Goal: Task Accomplishment & Management: Manage account settings

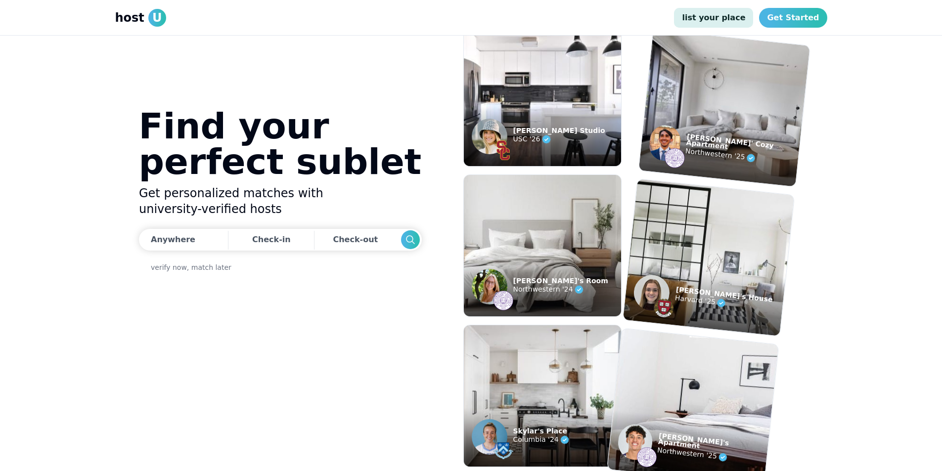
click at [727, 16] on link "list your place" at bounding box center [713, 18] width 79 height 20
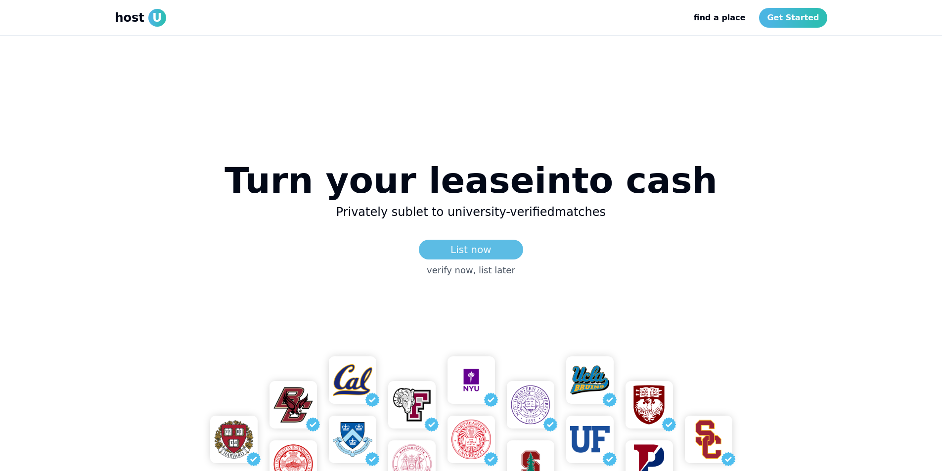
click at [468, 247] on link "List now" at bounding box center [471, 250] width 104 height 20
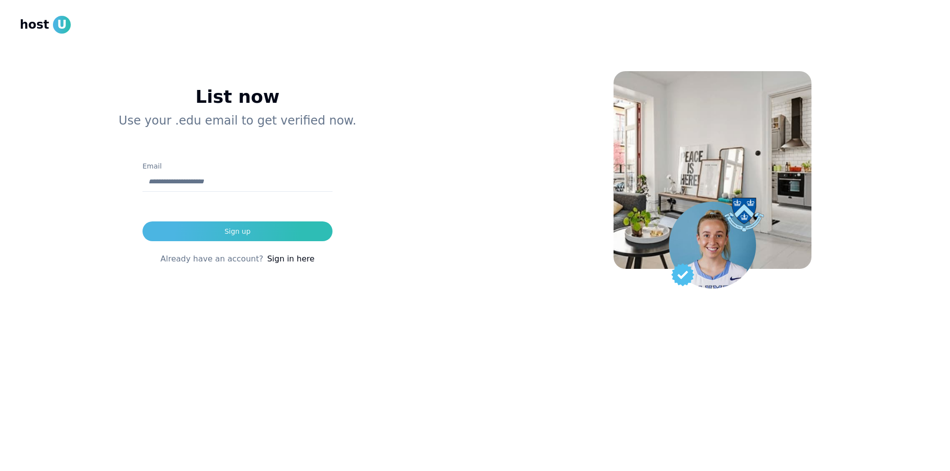
click at [202, 179] on input "Email" at bounding box center [237, 182] width 190 height 20
type input "**********"
click at [245, 235] on div "Sign up" at bounding box center [238, 232] width 26 height 10
click at [292, 258] on link "Sign in here" at bounding box center [290, 259] width 47 height 12
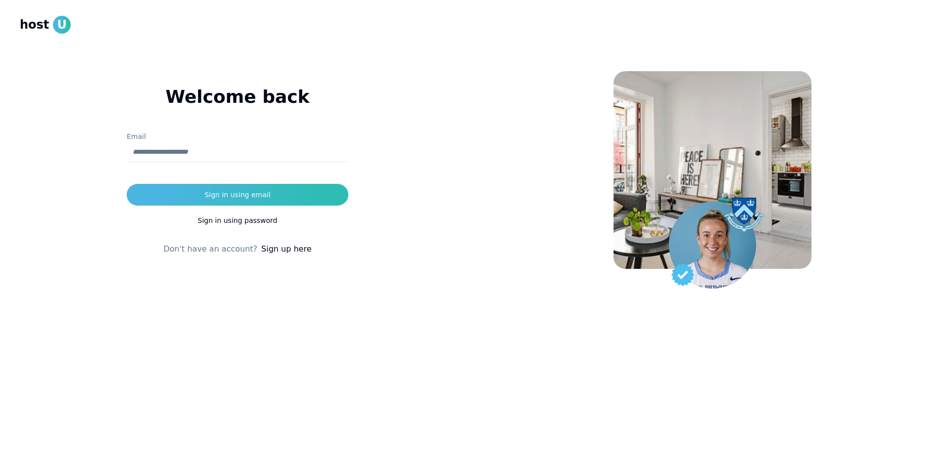
click at [231, 162] on input "Email" at bounding box center [238, 152] width 222 height 20
type input "**********"
click at [231, 203] on button "Sign in using email" at bounding box center [238, 195] width 222 height 22
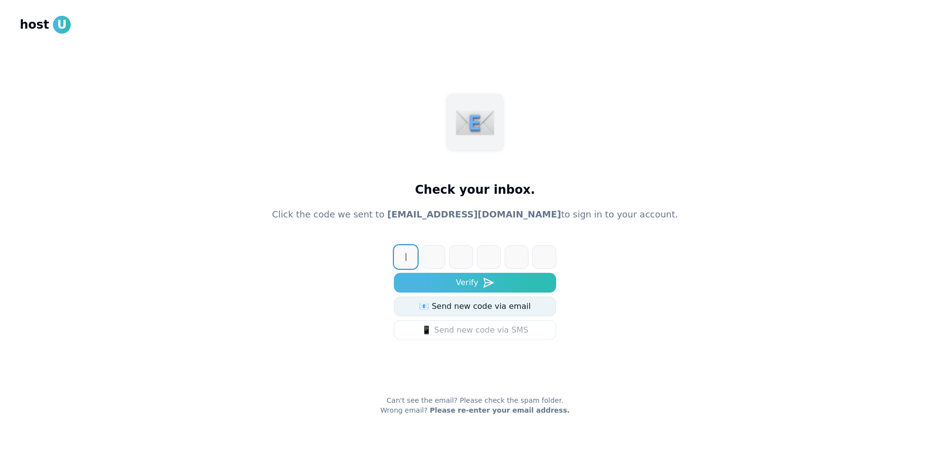
click at [507, 309] on link "📧 Send new code via email" at bounding box center [475, 307] width 162 height 20
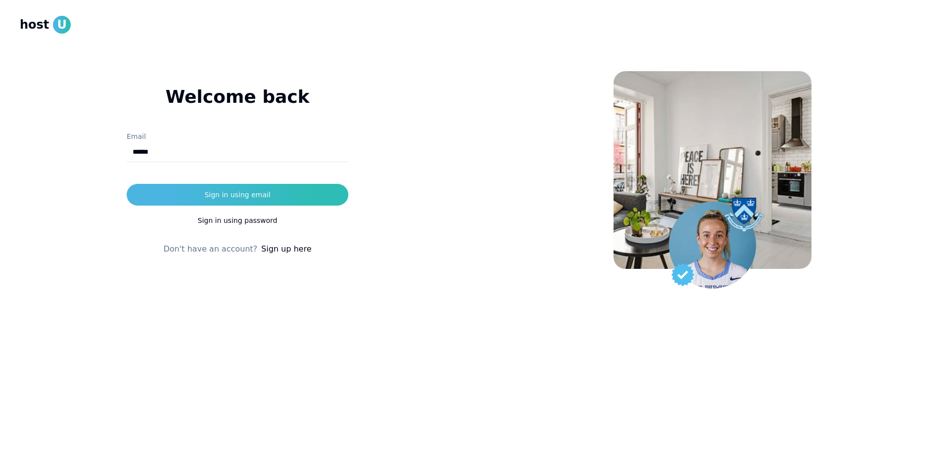
type input "******"
click at [127, 184] on button "Sign in using email" at bounding box center [238, 195] width 222 height 22
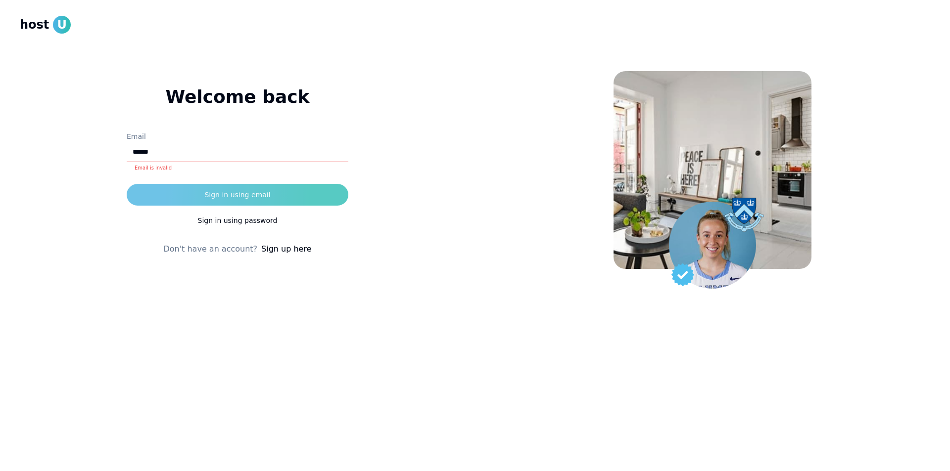
click at [178, 203] on button "Sign in using email" at bounding box center [238, 195] width 222 height 22
drag, startPoint x: 164, startPoint y: 154, endPoint x: 36, endPoint y: 149, distance: 128.2
click at [36, 149] on div "Welcome back ********* Email ****** Email is invalid Sign in using email Sign i…" at bounding box center [237, 148] width 435 height 216
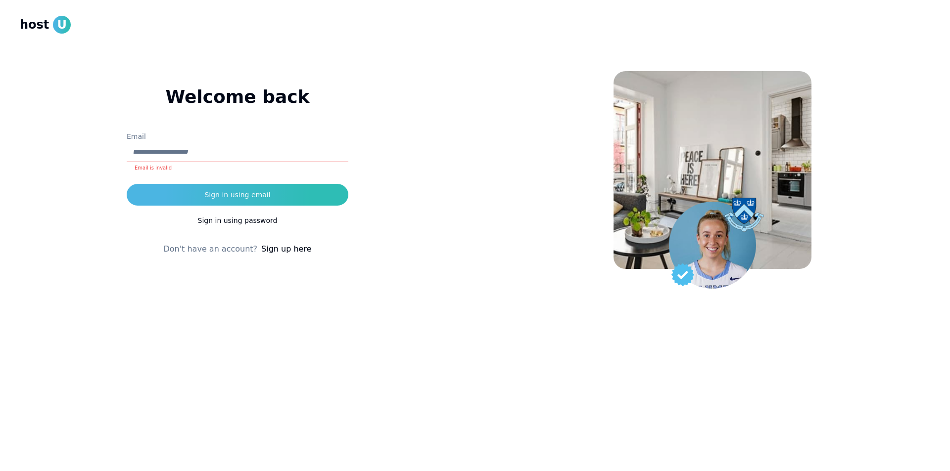
type input "*"
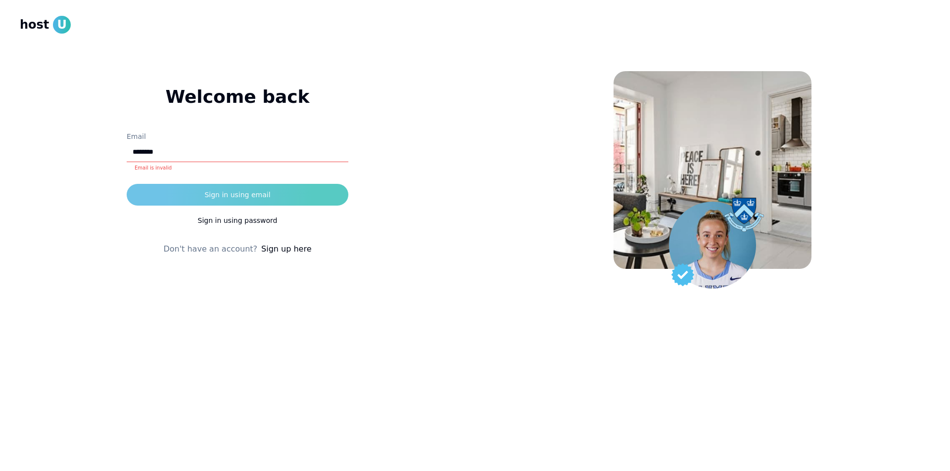
type input "**********"
click at [215, 189] on button "Sign in using email" at bounding box center [238, 195] width 222 height 22
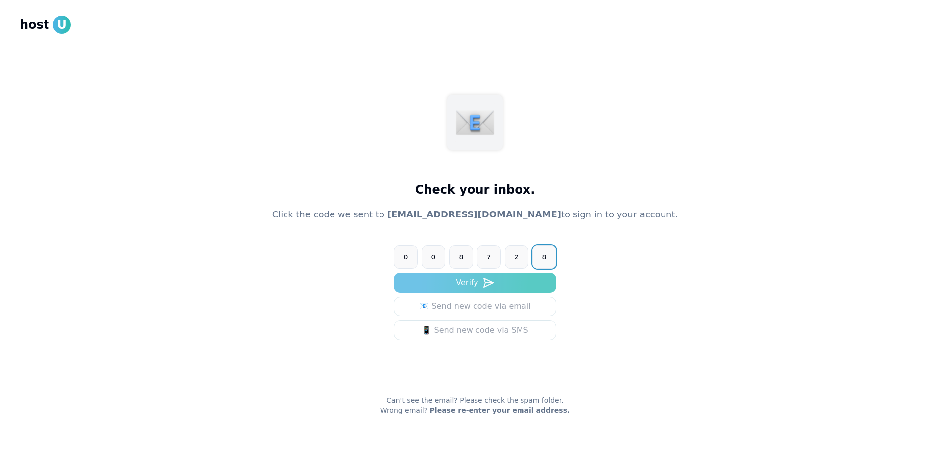
click at [433, 287] on button "Verify" at bounding box center [475, 283] width 162 height 20
click at [412, 260] on input "******" at bounding box center [485, 257] width 182 height 24
type input "*"
type input "******"
click at [394, 273] on button "Verify" at bounding box center [475, 283] width 162 height 20
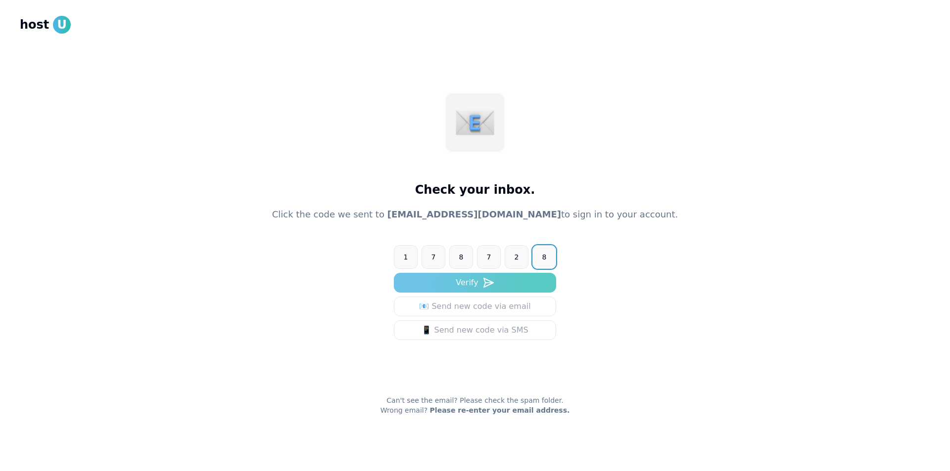
click at [483, 289] on button "Verify" at bounding box center [475, 283] width 162 height 20
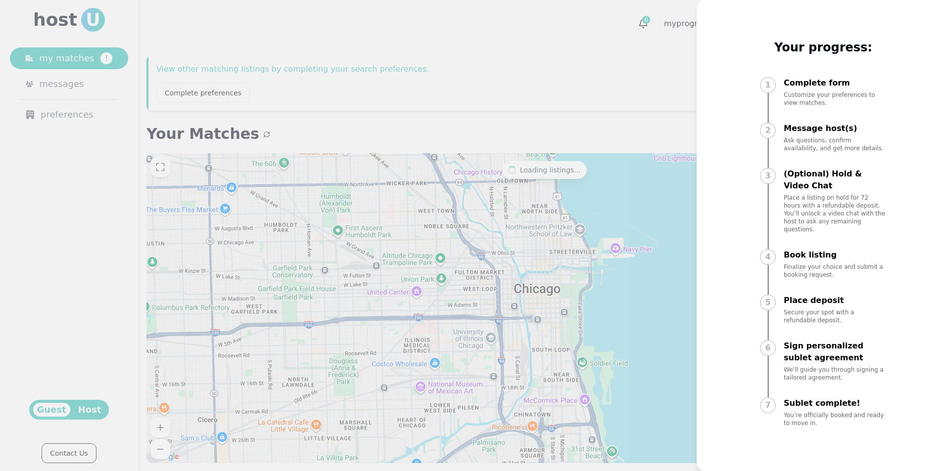
click at [598, 85] on div at bounding box center [475, 235] width 950 height 471
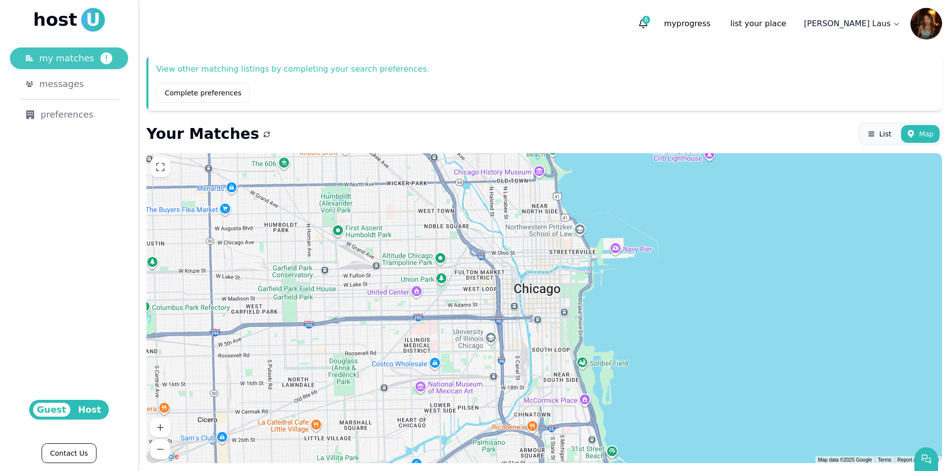
click at [87, 53] on span "my matches" at bounding box center [66, 58] width 55 height 14
click at [648, 25] on icon "button" at bounding box center [643, 24] width 10 height 10
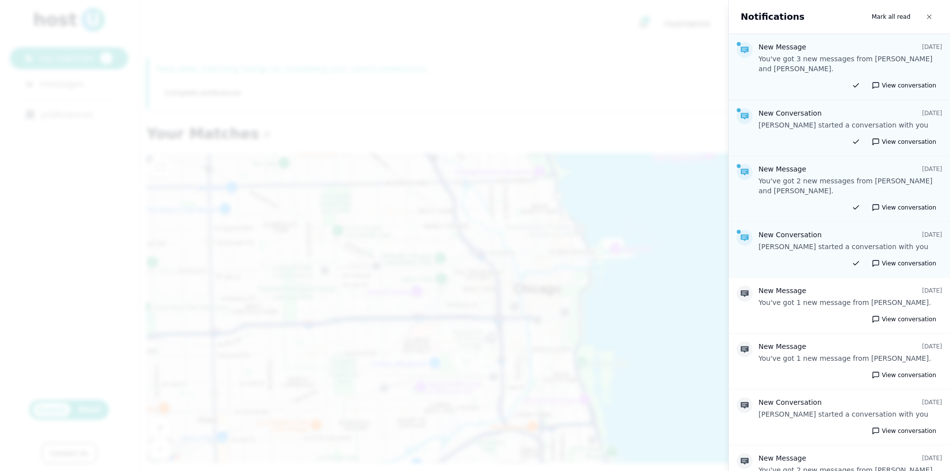
click at [630, 68] on div at bounding box center [475, 235] width 950 height 471
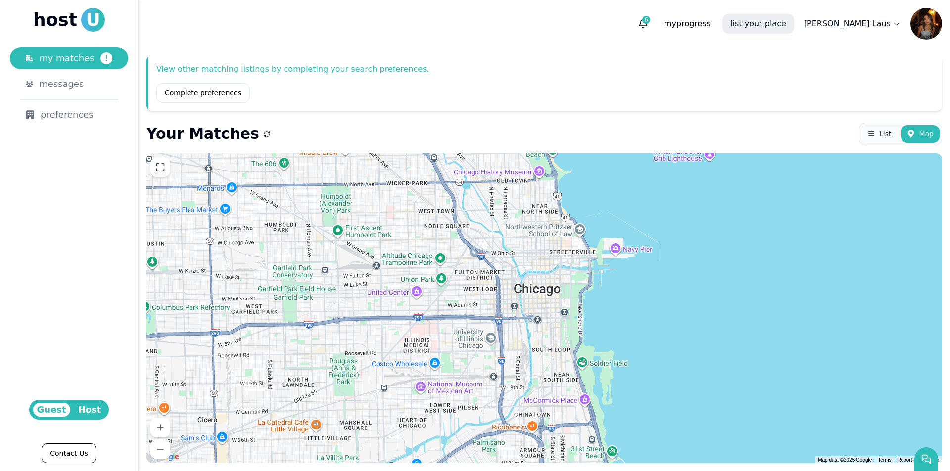
click at [794, 21] on link "list your place" at bounding box center [758, 24] width 72 height 20
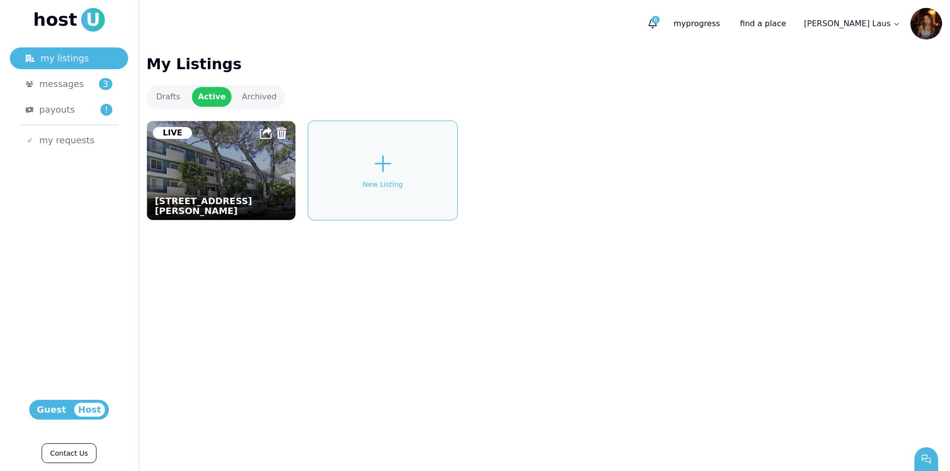
click at [229, 174] on img at bounding box center [221, 170] width 163 height 109
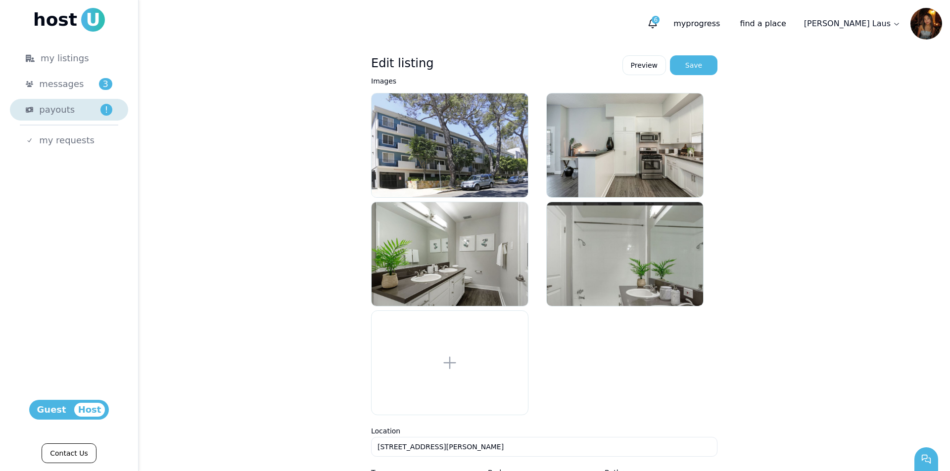
click at [86, 107] on div "payouts !" at bounding box center [75, 110] width 73 height 14
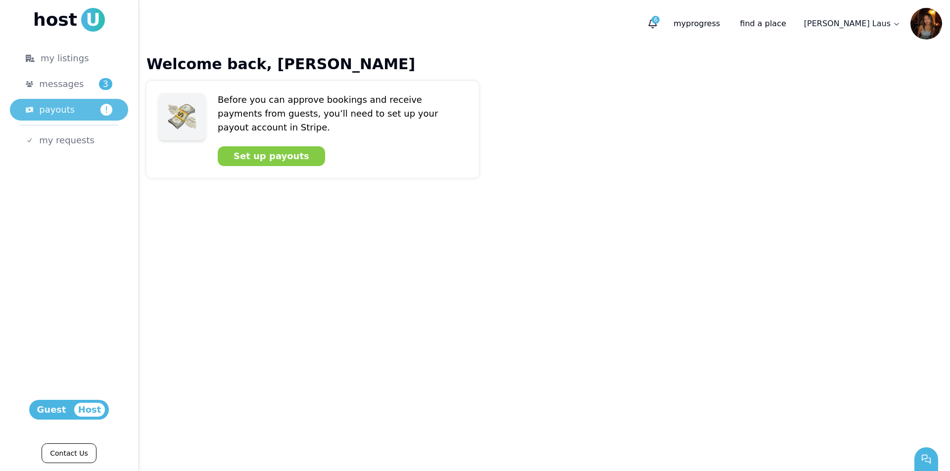
click at [48, 102] on link "payouts !" at bounding box center [69, 110] width 118 height 22
click at [74, 86] on span "messages" at bounding box center [61, 84] width 45 height 14
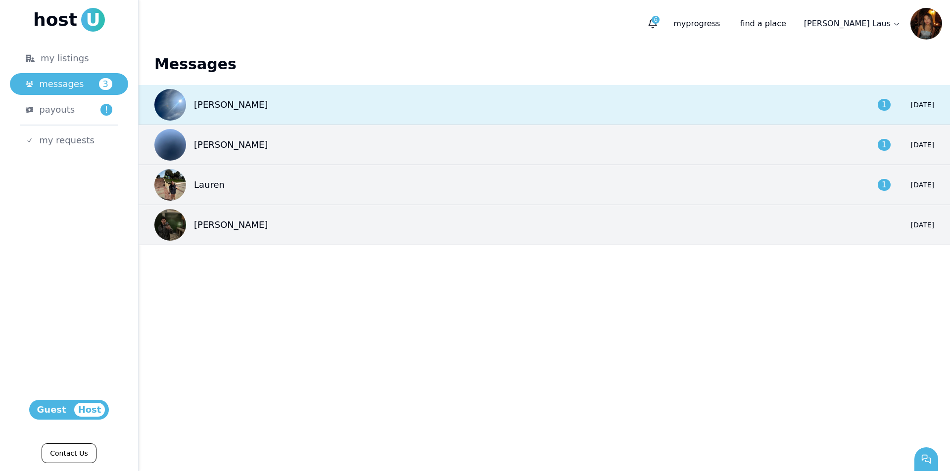
click at [400, 114] on div "[PERSON_NAME] 1 [DATE]" at bounding box center [544, 105] width 811 height 40
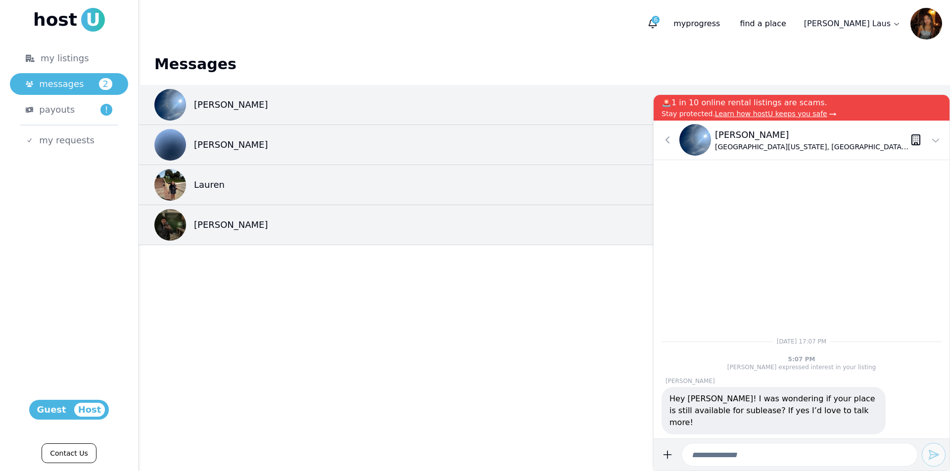
click at [760, 454] on input at bounding box center [799, 455] width 236 height 24
click at [873, 456] on input "**********" at bounding box center [799, 455] width 236 height 24
type input "**********"
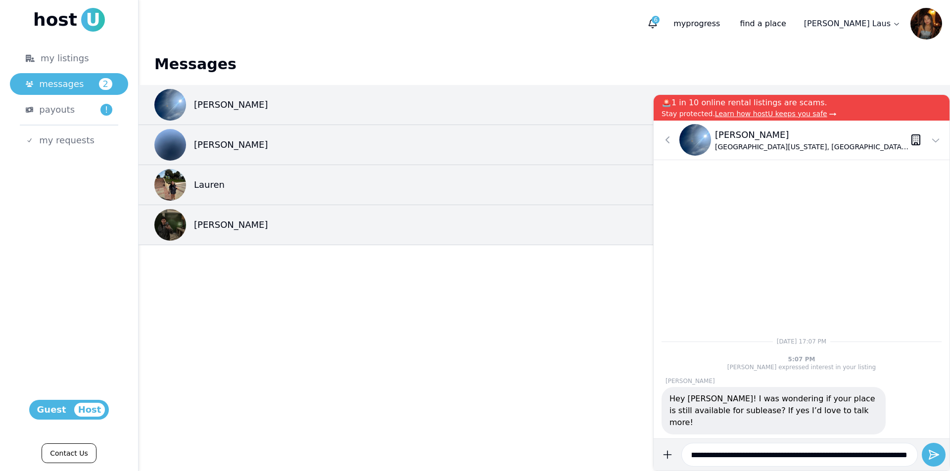
click at [942, 456] on div "**********" at bounding box center [802, 455] width 296 height 32
click at [936, 457] on use "submit" at bounding box center [933, 455] width 9 height 9
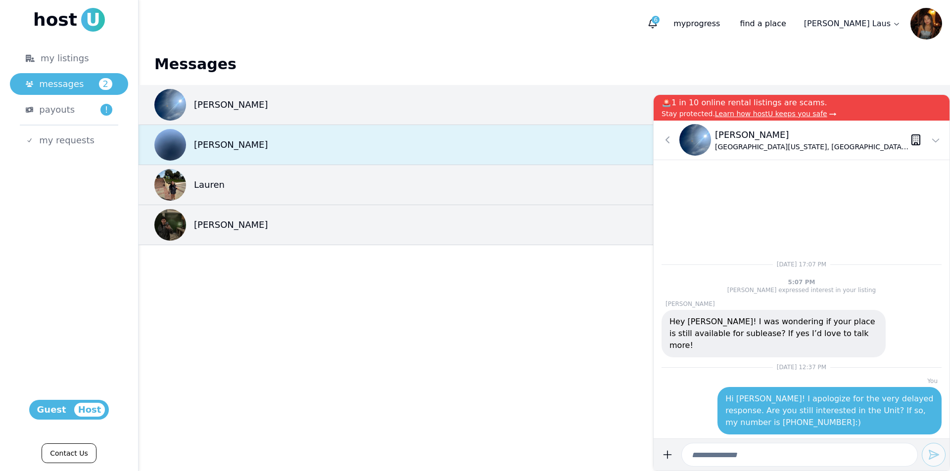
click at [275, 139] on div "[PERSON_NAME] 1 [DATE]" at bounding box center [544, 145] width 811 height 40
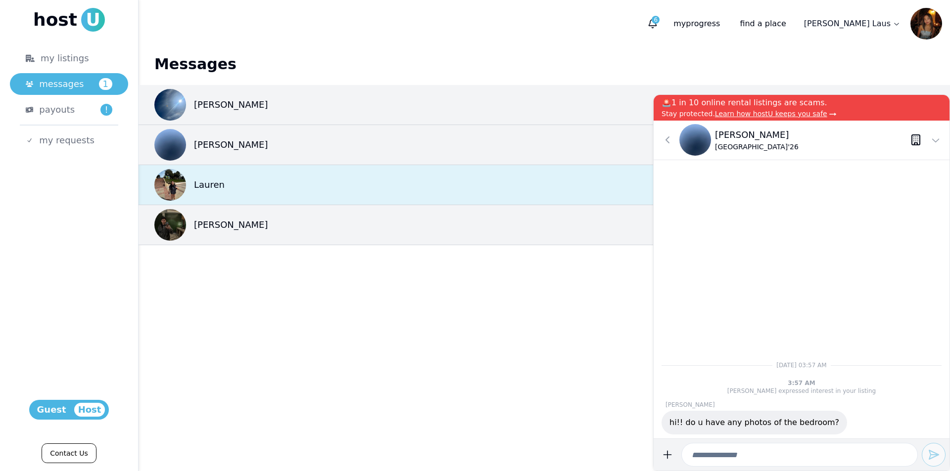
click at [253, 200] on div "Lauren 1 [DATE]" at bounding box center [544, 185] width 811 height 40
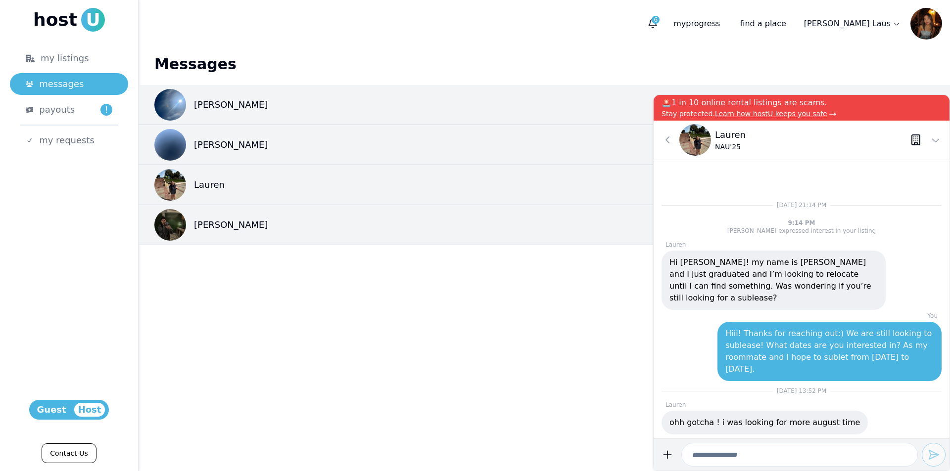
click at [559, 378] on main "Messages [PERSON_NAME] 0 [DATE] [PERSON_NAME] 0 [DATE] [PERSON_NAME] 0 [DATE] […" at bounding box center [544, 259] width 811 height 424
click at [63, 64] on div "my listings" at bounding box center [69, 58] width 87 height 14
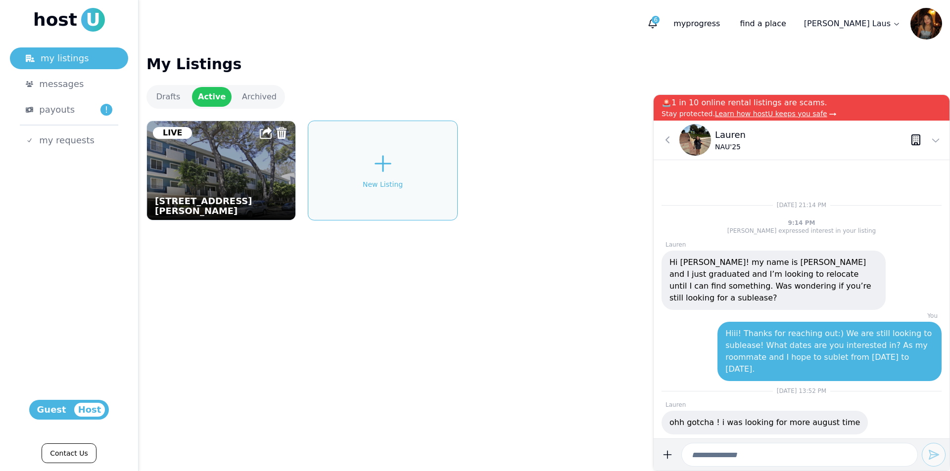
click at [240, 172] on img at bounding box center [221, 170] width 163 height 109
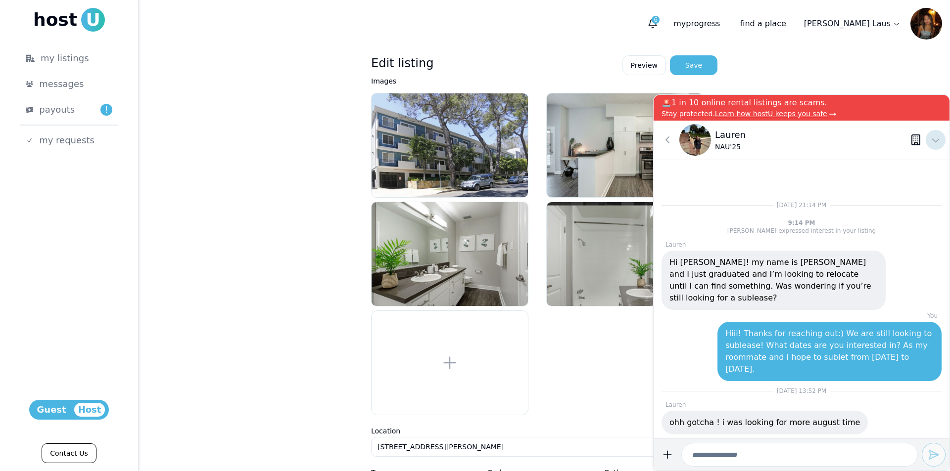
click at [942, 145] on button at bounding box center [936, 140] width 20 height 20
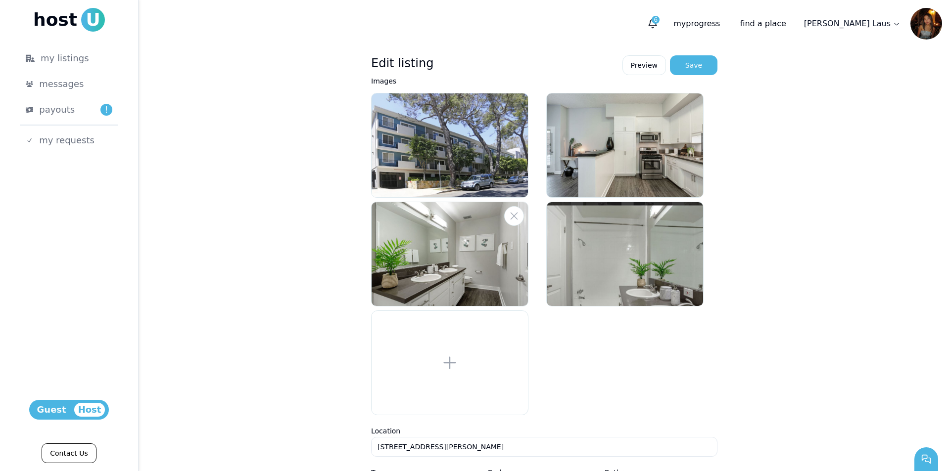
click at [430, 251] on img at bounding box center [450, 254] width 156 height 104
click at [516, 222] on button at bounding box center [514, 216] width 20 height 20
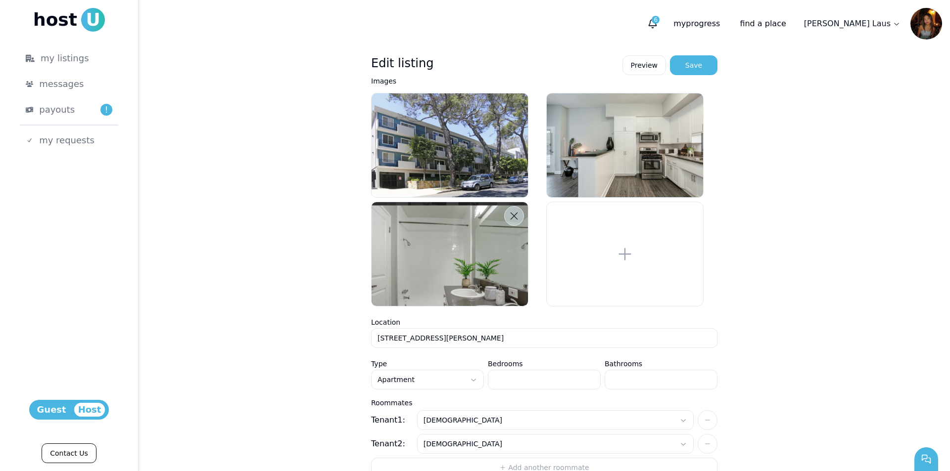
click at [509, 221] on icon at bounding box center [514, 216] width 10 height 10
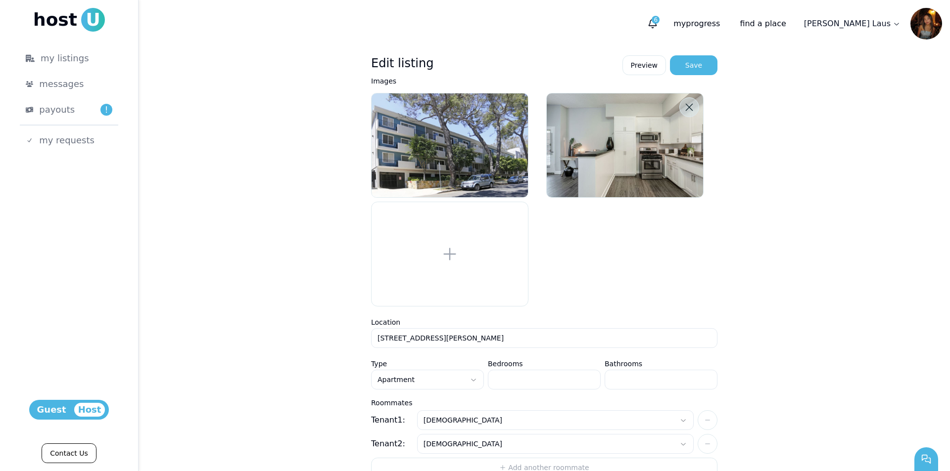
click at [689, 108] on icon at bounding box center [689, 107] width 10 height 10
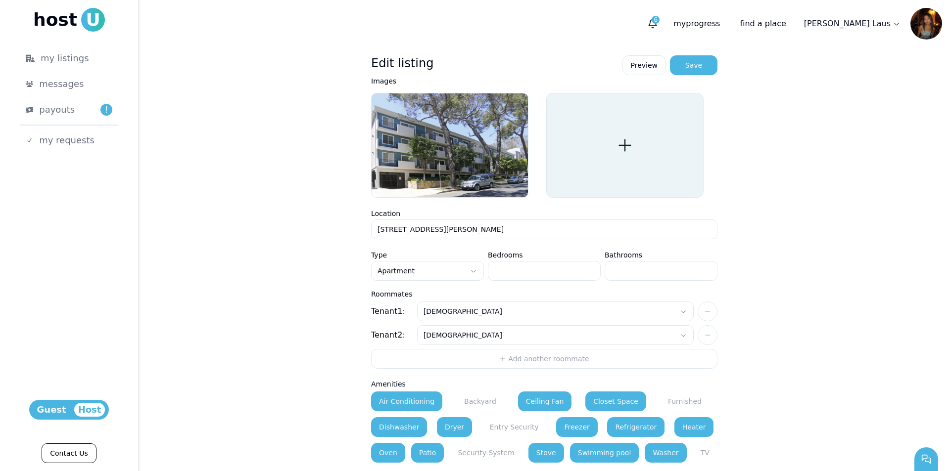
click at [581, 119] on div at bounding box center [624, 145] width 157 height 105
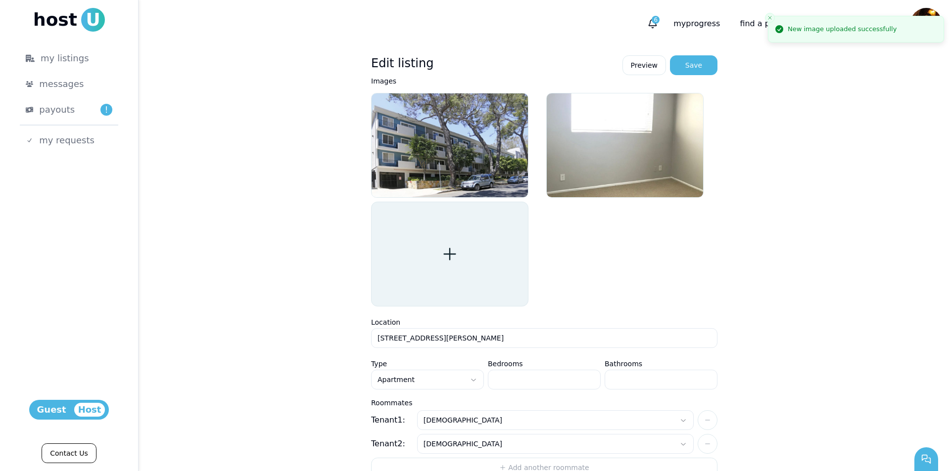
click at [455, 268] on div at bounding box center [449, 254] width 157 height 105
click at [458, 277] on div at bounding box center [449, 254] width 157 height 105
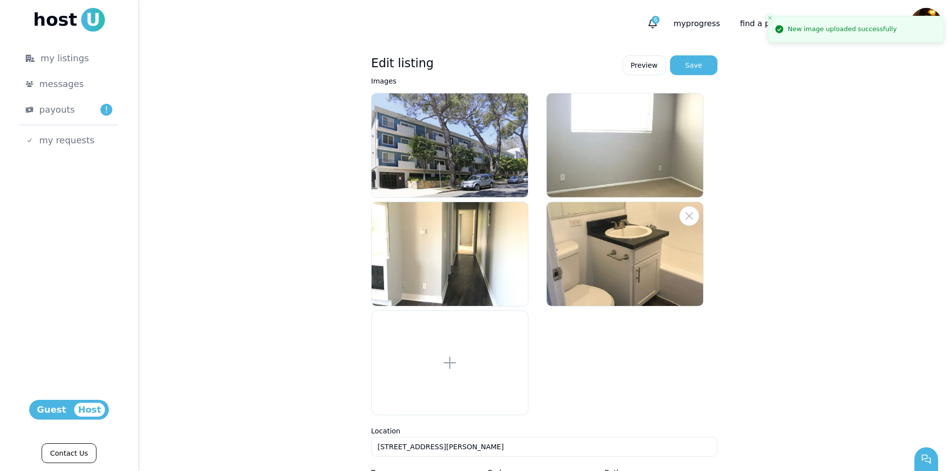
click at [612, 287] on img at bounding box center [625, 254] width 156 height 104
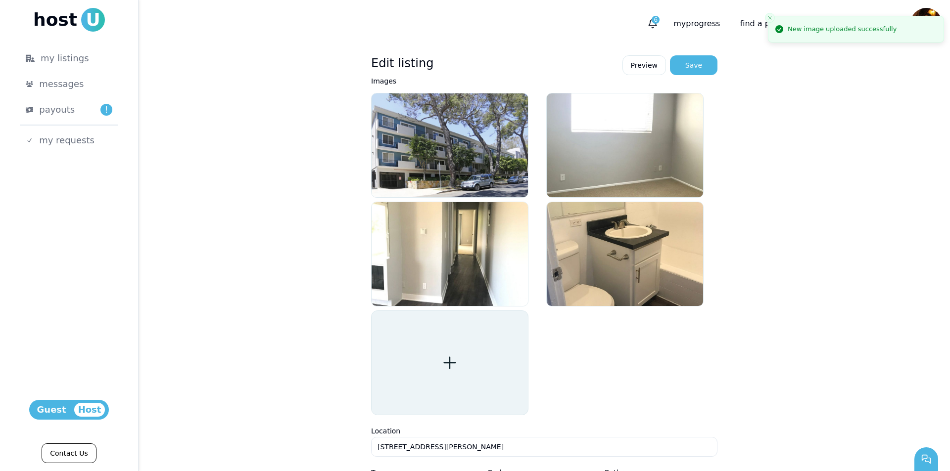
click at [460, 357] on div at bounding box center [449, 363] width 157 height 105
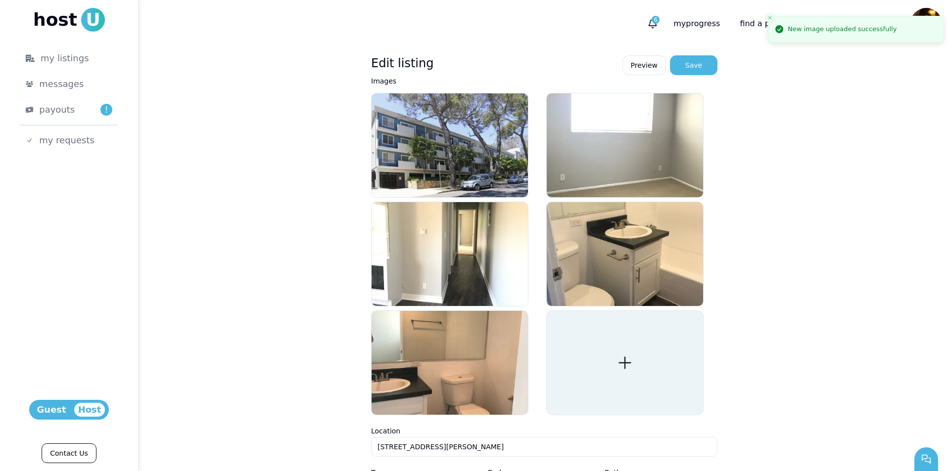
click at [602, 356] on div at bounding box center [624, 363] width 157 height 105
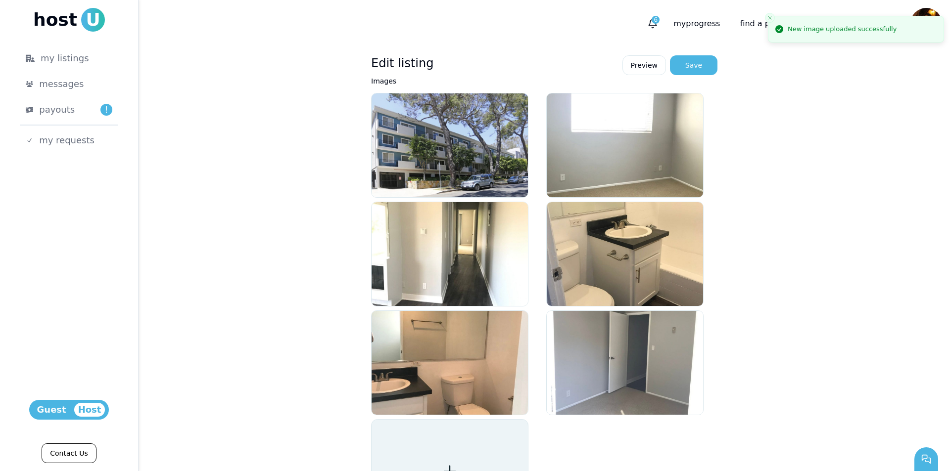
click at [629, 373] on img at bounding box center [625, 363] width 156 height 104
click at [453, 446] on div at bounding box center [449, 472] width 157 height 105
click at [476, 447] on fieldset at bounding box center [544, 308] width 346 height 431
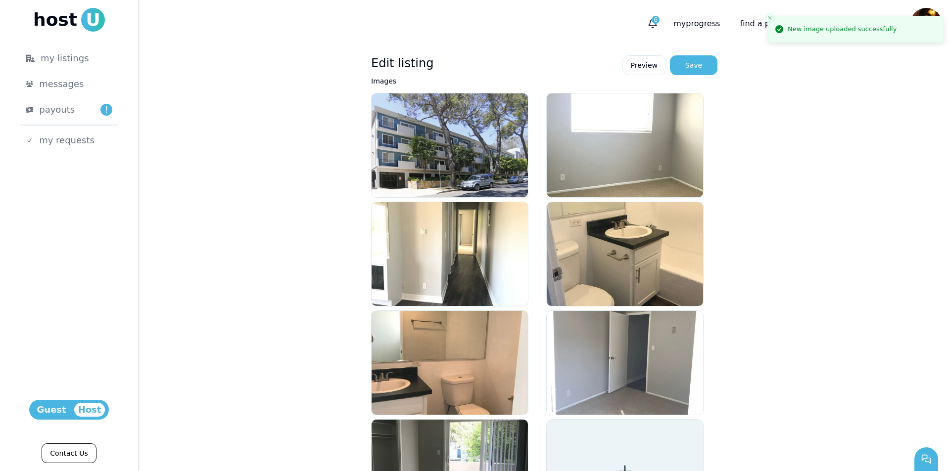
click at [590, 426] on div at bounding box center [624, 472] width 157 height 105
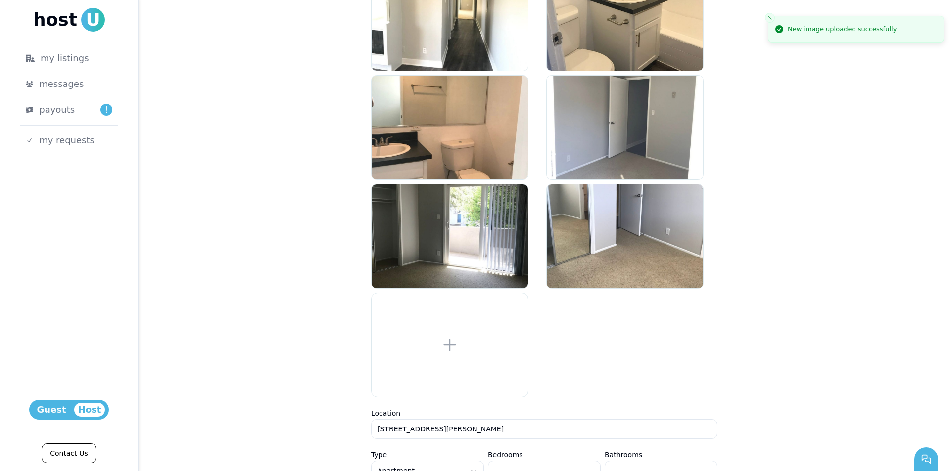
scroll to position [247, 0]
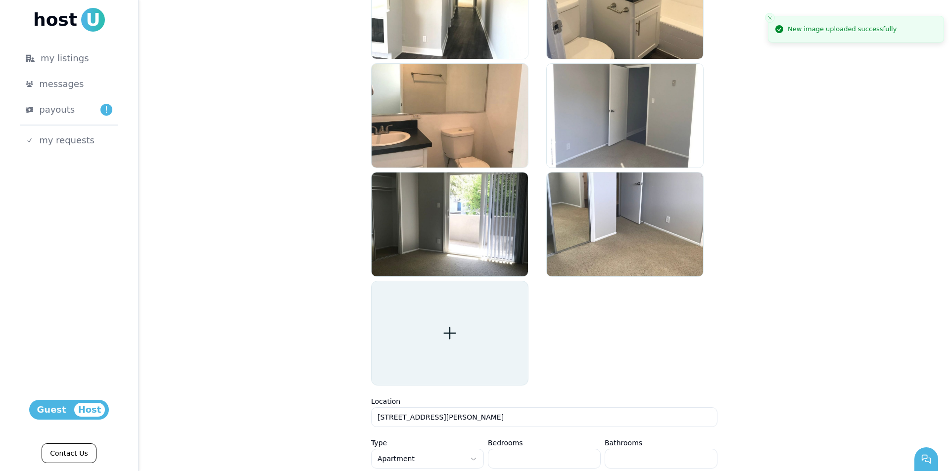
click at [445, 361] on div at bounding box center [449, 333] width 157 height 105
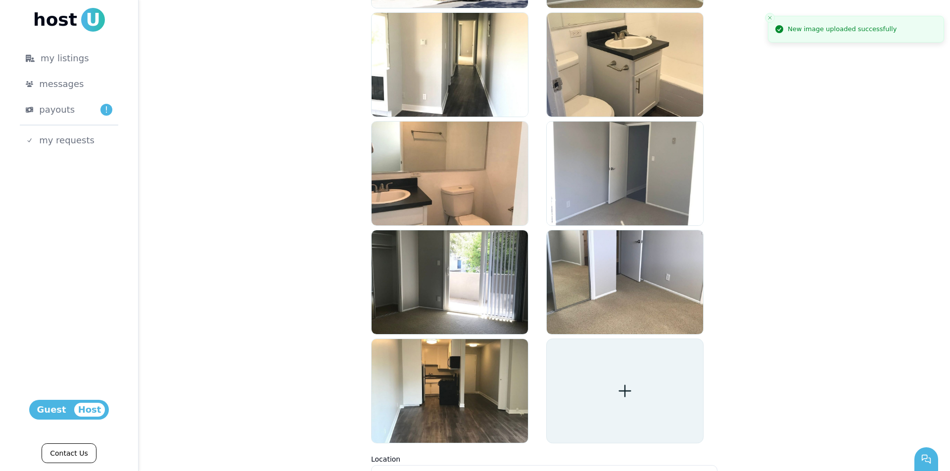
scroll to position [346, 0]
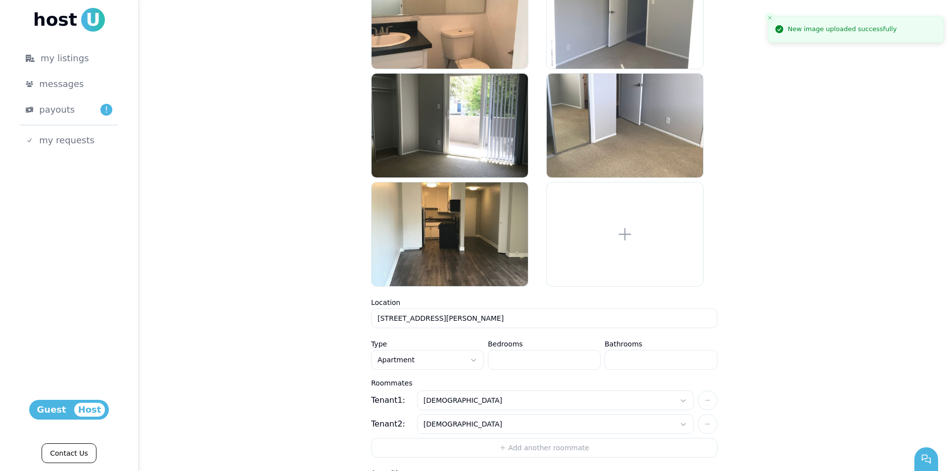
click at [645, 363] on input "*" at bounding box center [661, 360] width 113 height 20
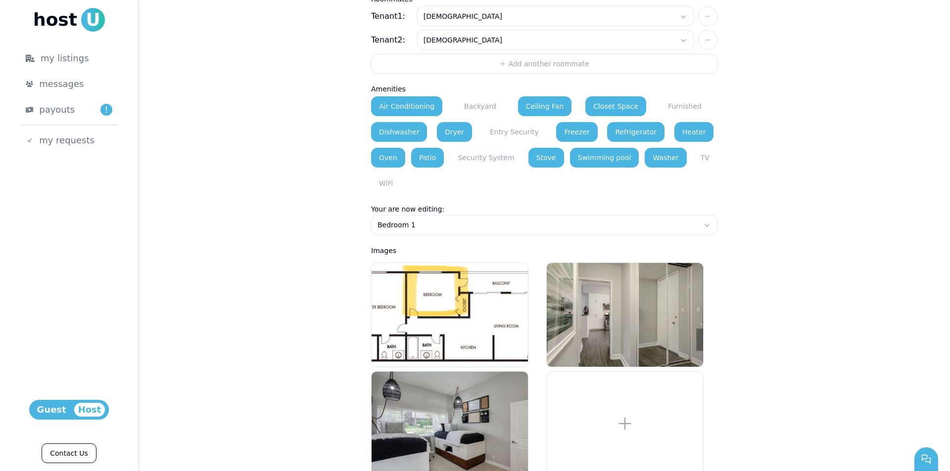
scroll to position [868, 0]
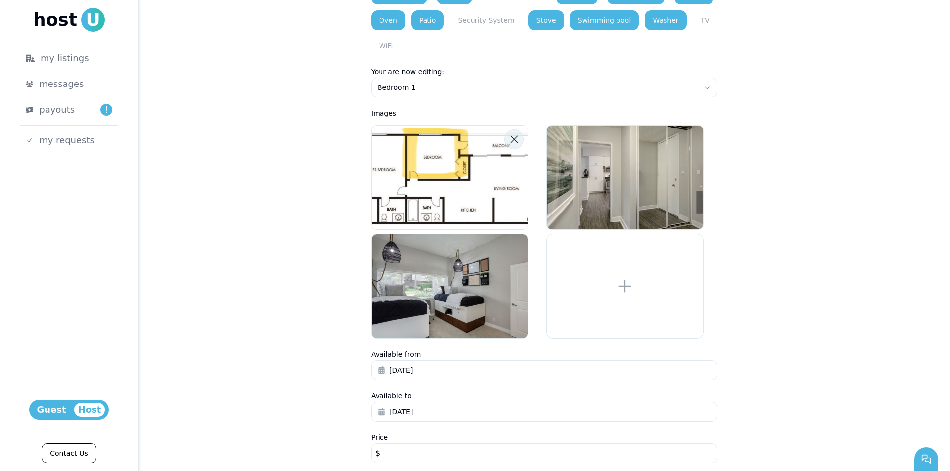
type input "***"
click at [511, 135] on icon at bounding box center [514, 140] width 10 height 10
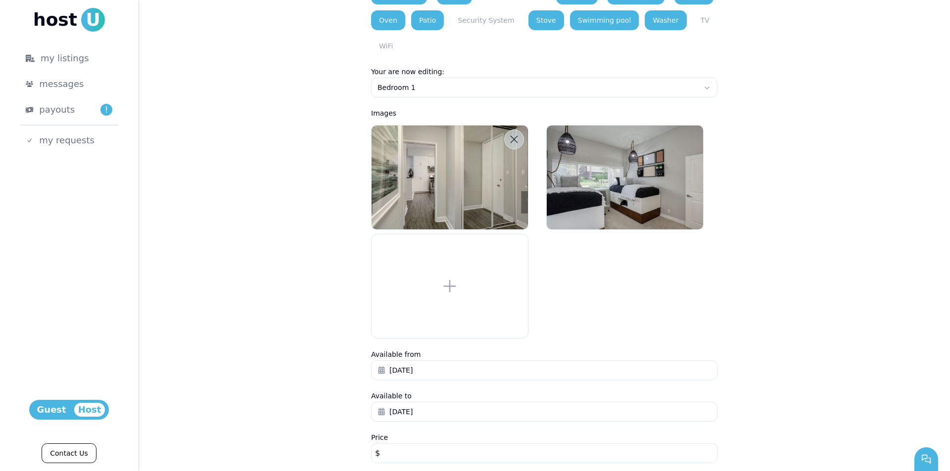
click at [516, 130] on button at bounding box center [514, 140] width 20 height 20
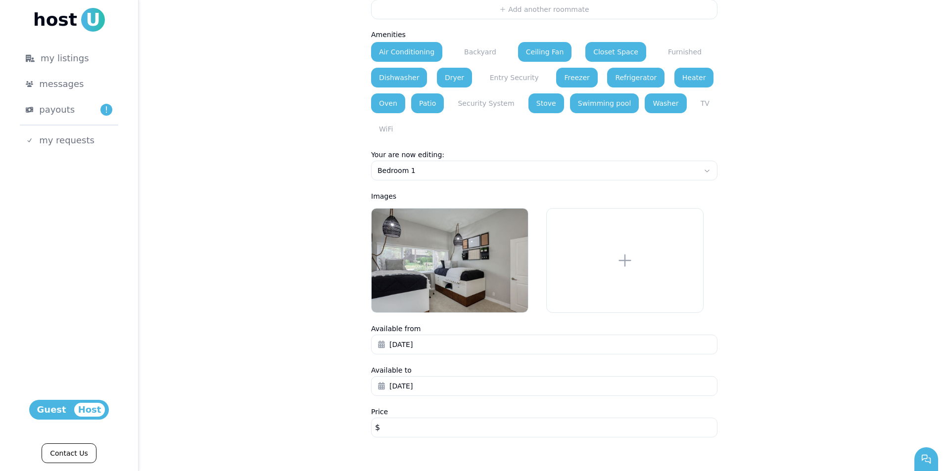
scroll to position [759, 0]
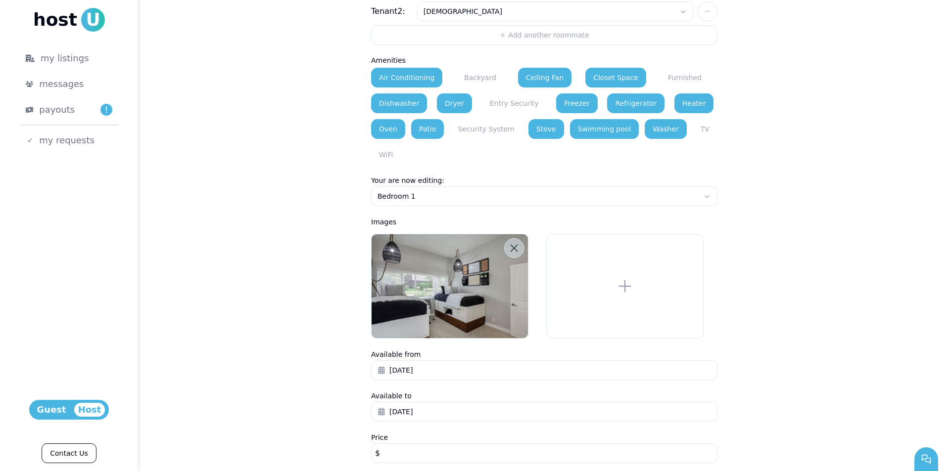
click at [509, 243] on icon at bounding box center [514, 248] width 10 height 10
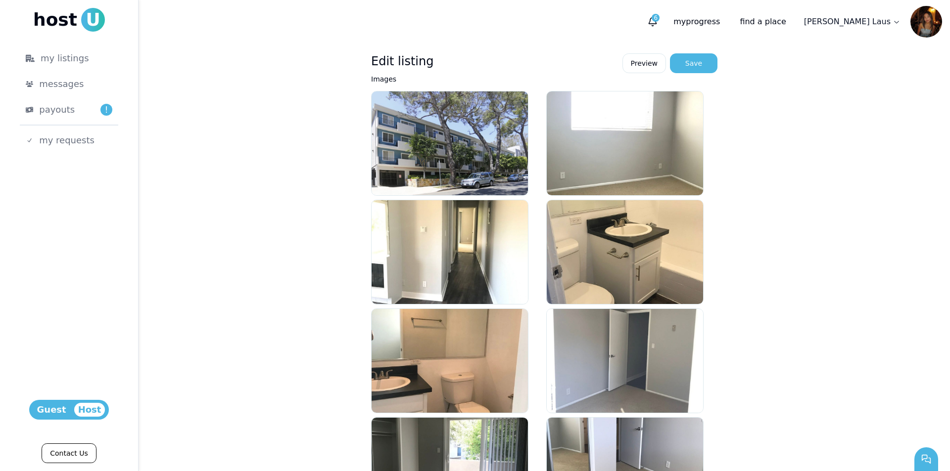
scroll to position [0, 0]
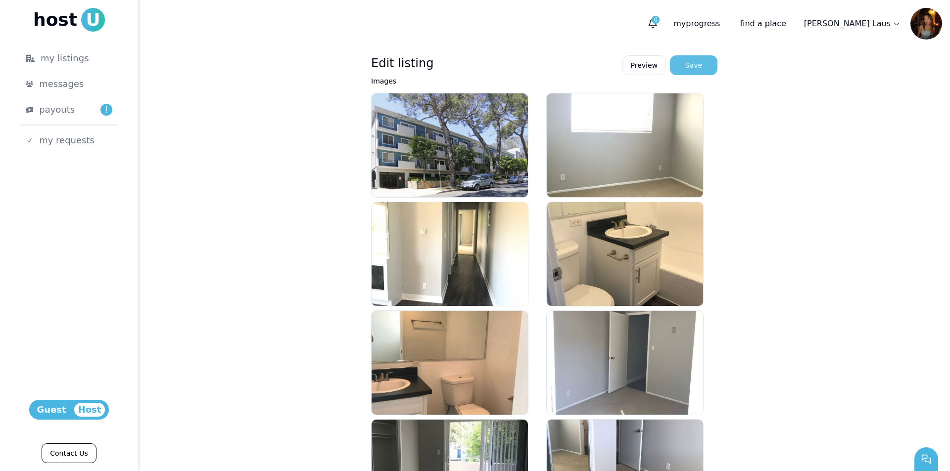
click at [688, 64] on div "Save" at bounding box center [693, 65] width 17 height 10
click at [681, 45] on header "1 6 my progress find a place [PERSON_NAME]" at bounding box center [544, 23] width 811 height 47
click at [695, 66] on div "Save" at bounding box center [693, 65] width 17 height 10
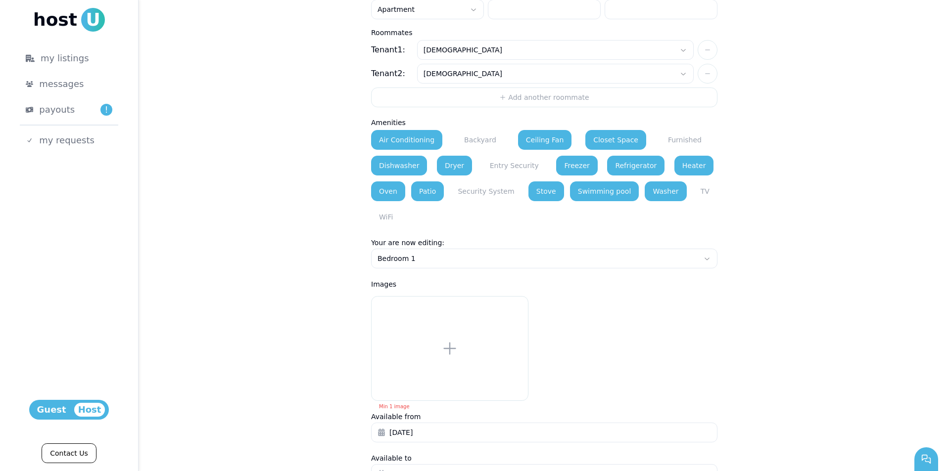
scroll to position [759, 0]
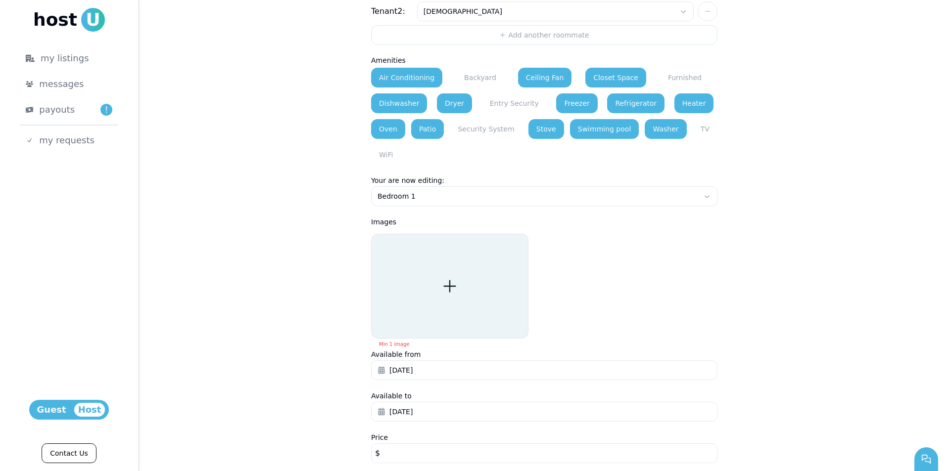
click at [435, 261] on div at bounding box center [449, 286] width 157 height 105
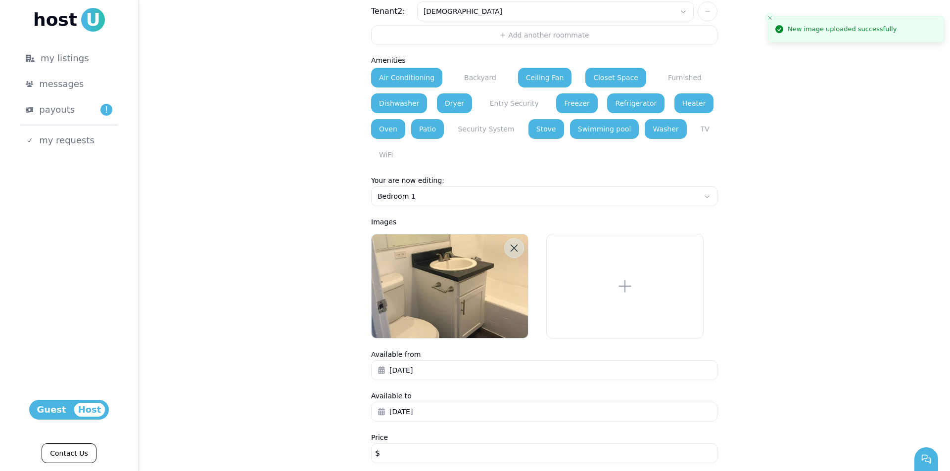
click at [505, 238] on button at bounding box center [514, 248] width 20 height 20
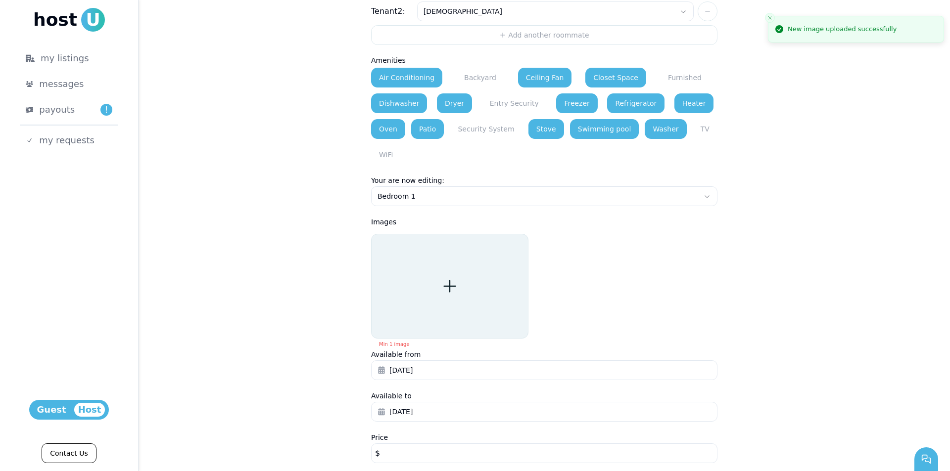
click at [465, 254] on div at bounding box center [449, 286] width 157 height 105
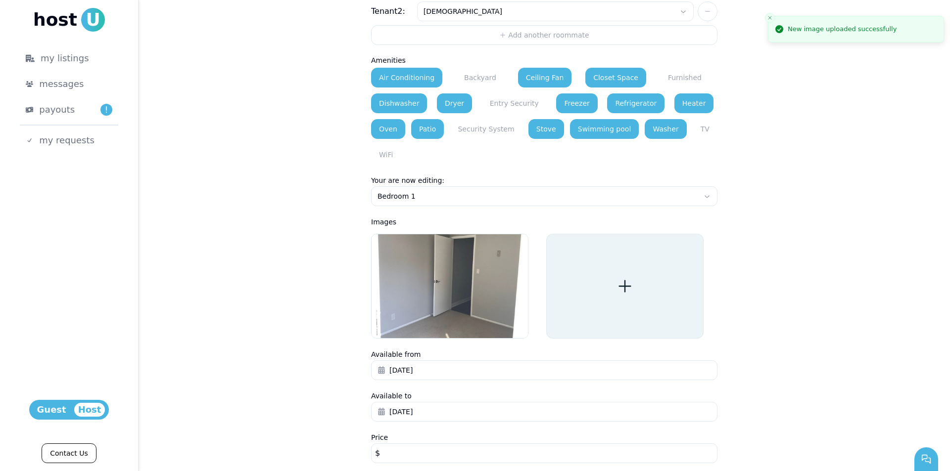
click at [627, 278] on icon at bounding box center [625, 287] width 18 height 18
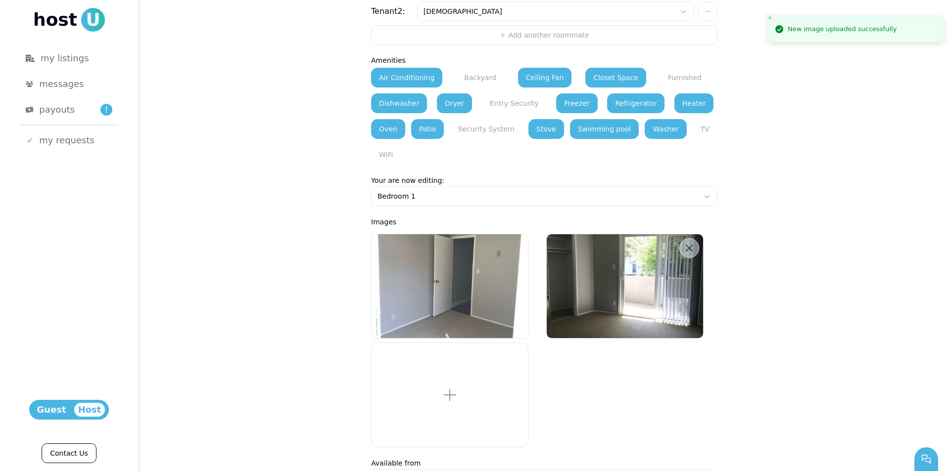
click at [684, 243] on icon at bounding box center [689, 248] width 10 height 10
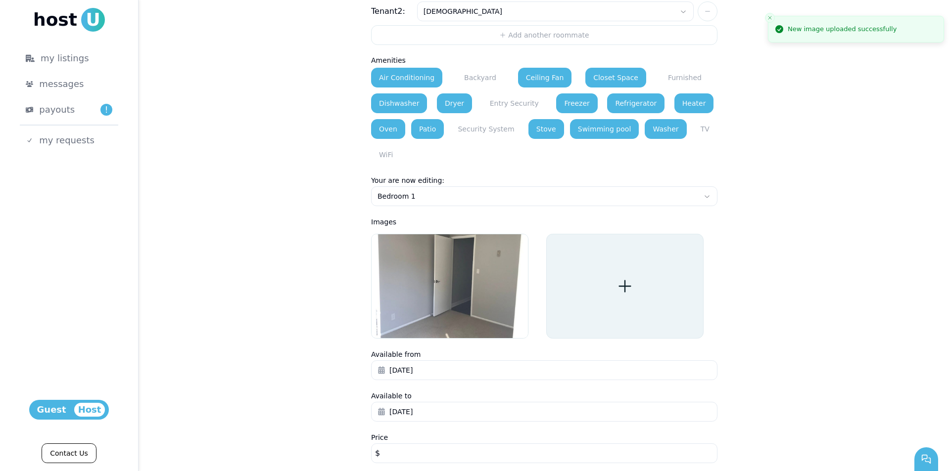
click at [620, 278] on icon at bounding box center [625, 287] width 18 height 18
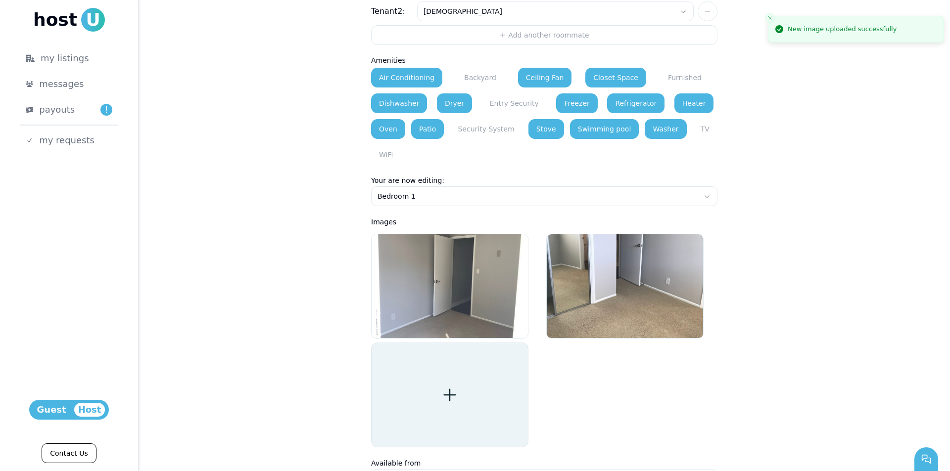
click at [441, 386] on icon at bounding box center [450, 395] width 18 height 18
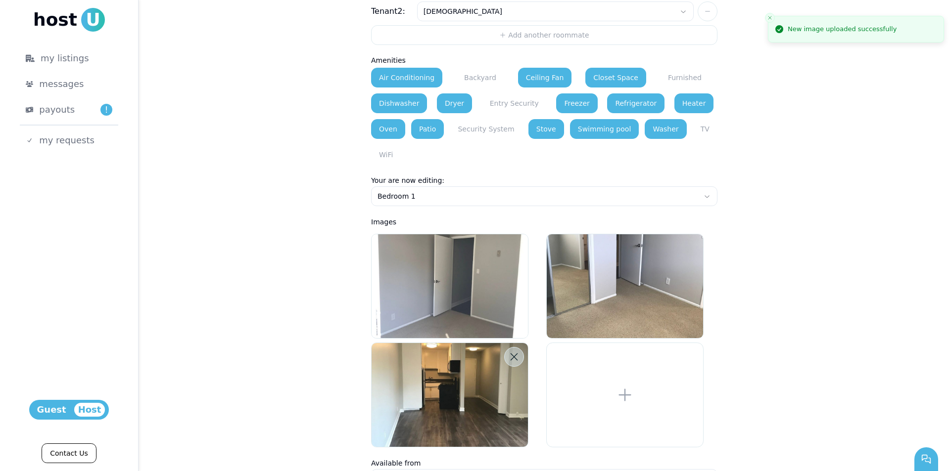
click at [516, 347] on button at bounding box center [514, 357] width 20 height 20
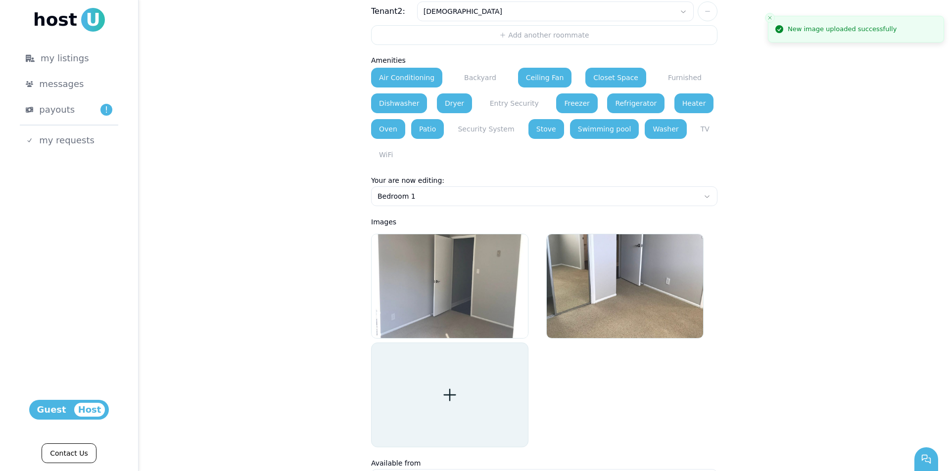
click at [498, 361] on div at bounding box center [449, 395] width 157 height 105
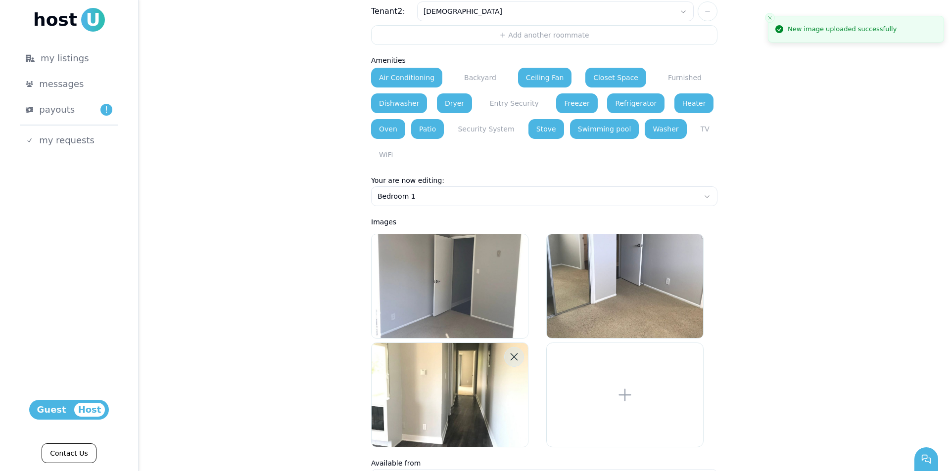
click at [509, 352] on icon at bounding box center [514, 357] width 10 height 10
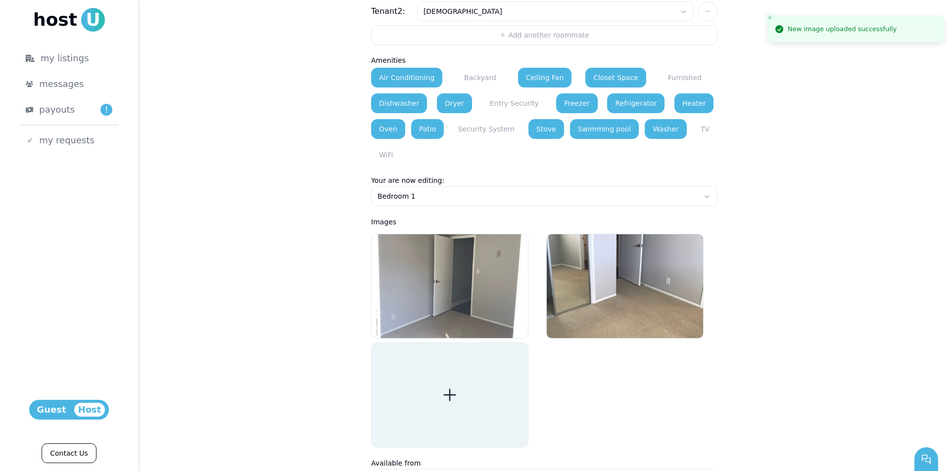
click at [445, 386] on icon at bounding box center [450, 395] width 18 height 18
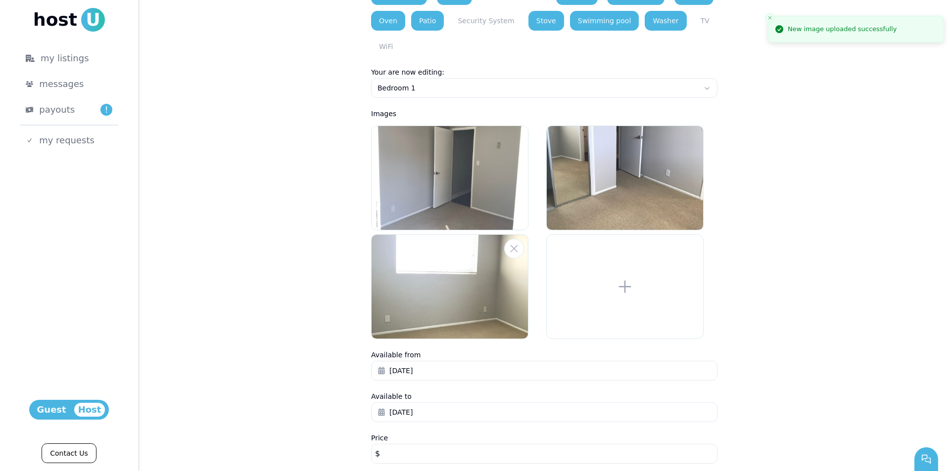
scroll to position [868, 0]
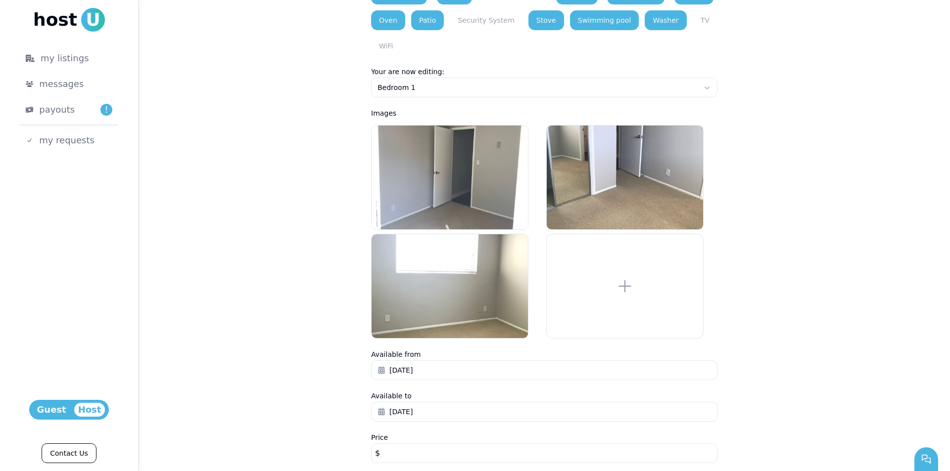
click at [423, 444] on input "***" at bounding box center [544, 454] width 346 height 20
type input "*"
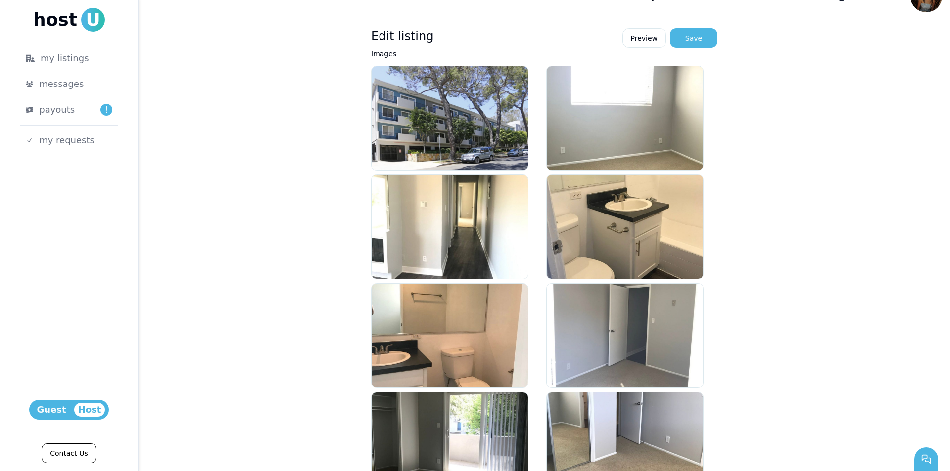
scroll to position [0, 0]
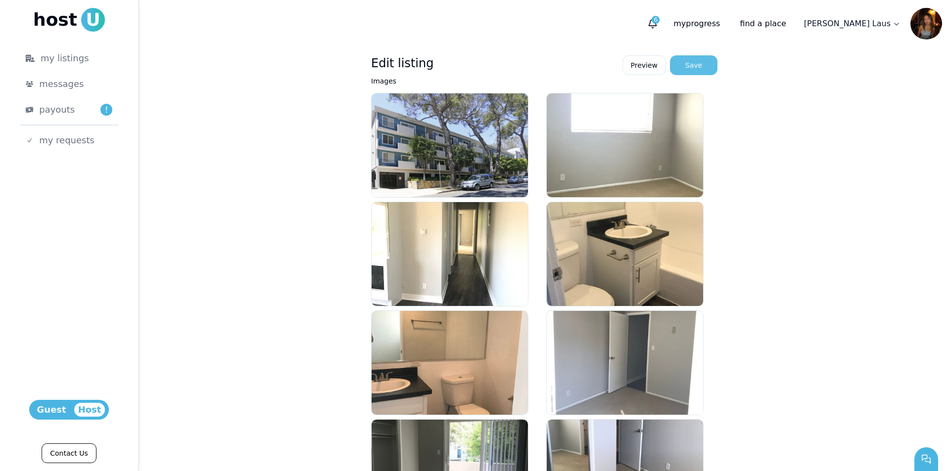
type input "***"
click at [688, 66] on div "Save" at bounding box center [693, 65] width 17 height 10
click at [689, 66] on div "Save" at bounding box center [693, 65] width 17 height 10
click at [728, 28] on p "my progress" at bounding box center [696, 24] width 62 height 20
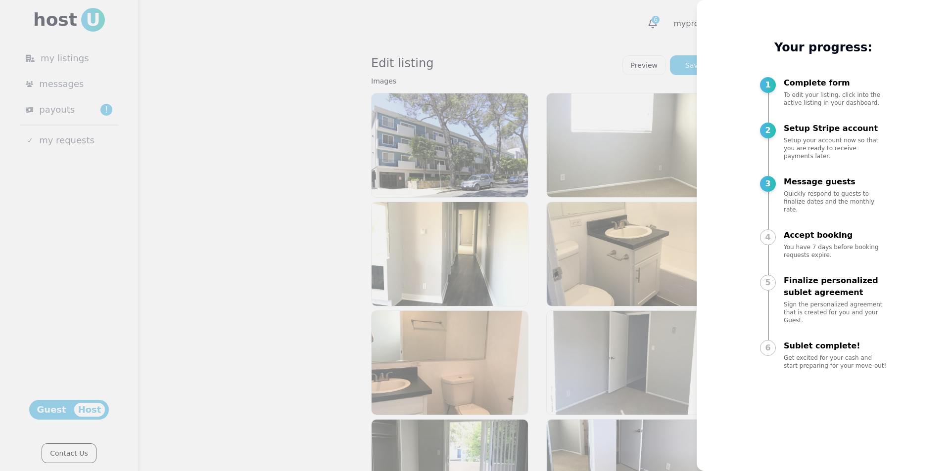
click at [656, 28] on div at bounding box center [475, 235] width 950 height 471
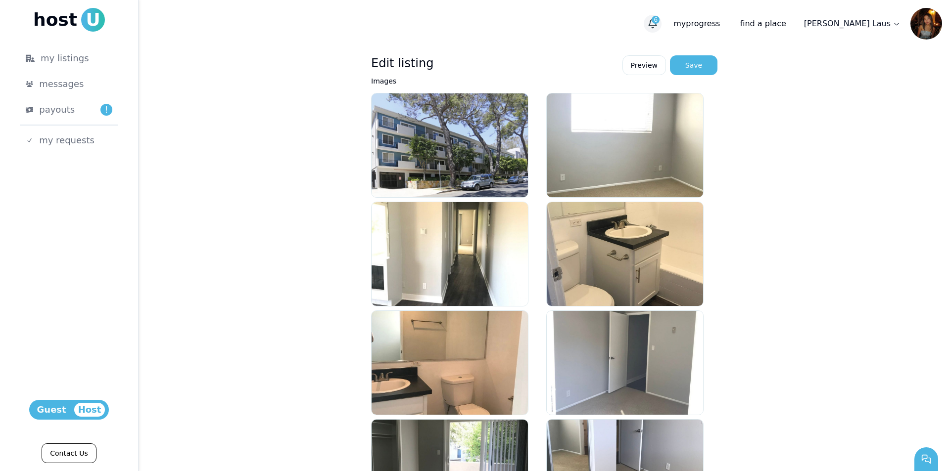
click at [659, 22] on span "6" at bounding box center [656, 20] width 8 height 8
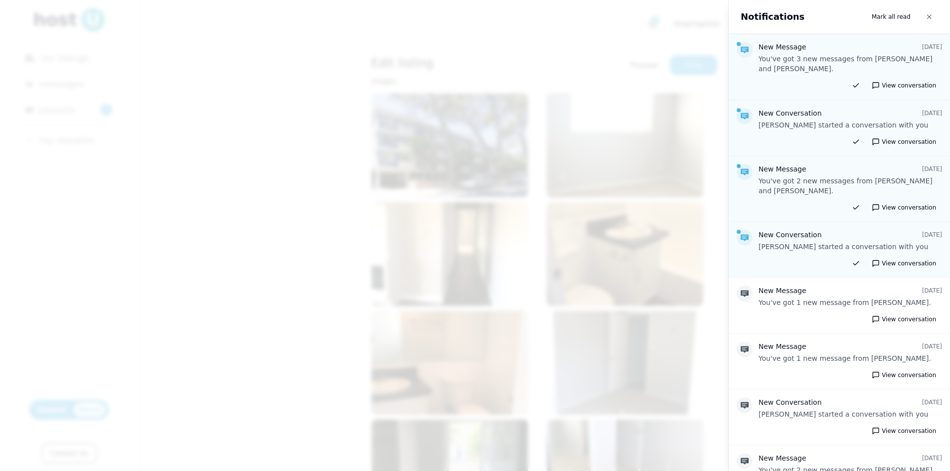
click at [520, 90] on div at bounding box center [475, 235] width 950 height 471
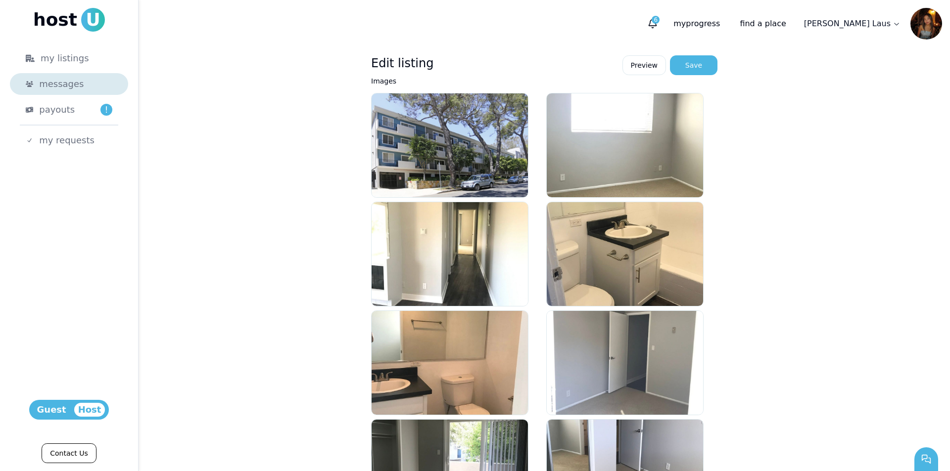
click at [68, 87] on span "messages" at bounding box center [61, 84] width 45 height 14
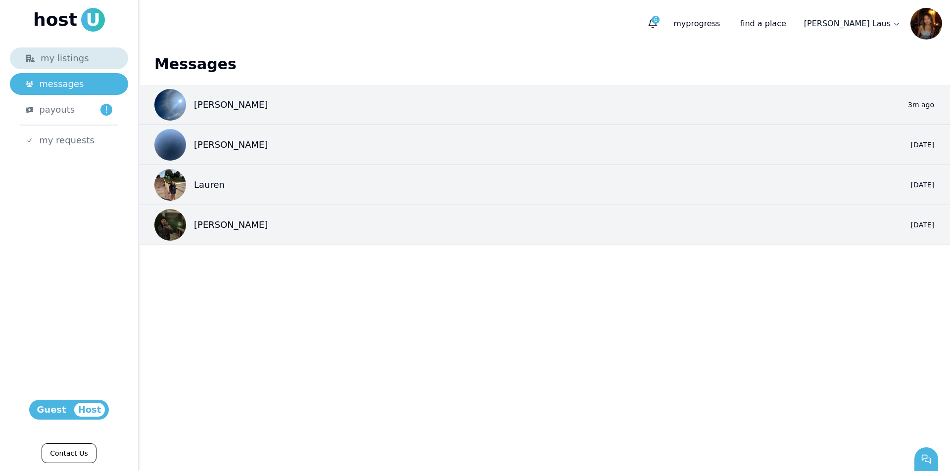
click at [70, 64] on div "my listings" at bounding box center [69, 58] width 87 height 14
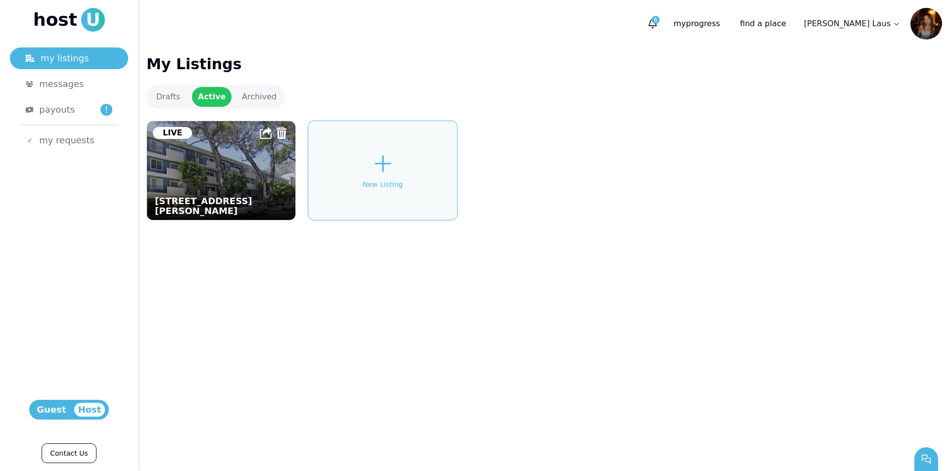
click at [203, 152] on img at bounding box center [221, 170] width 163 height 109
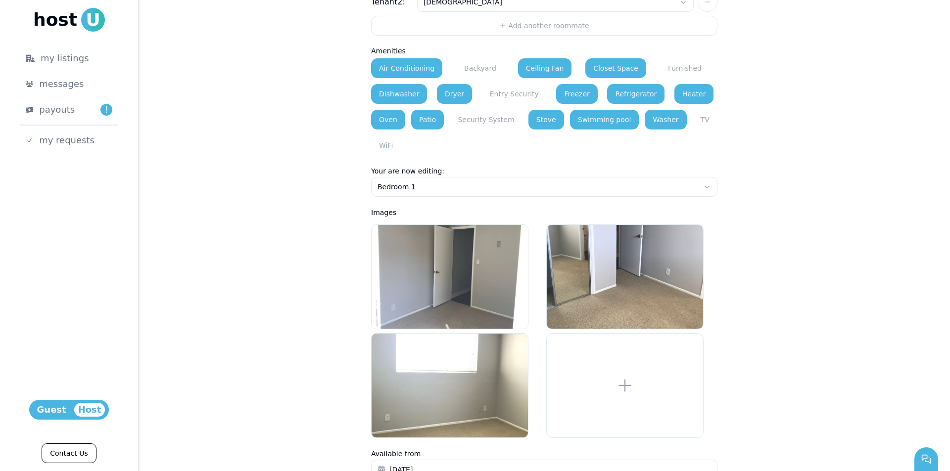
scroll to position [868, 0]
